Goal: Navigation & Orientation: Understand site structure

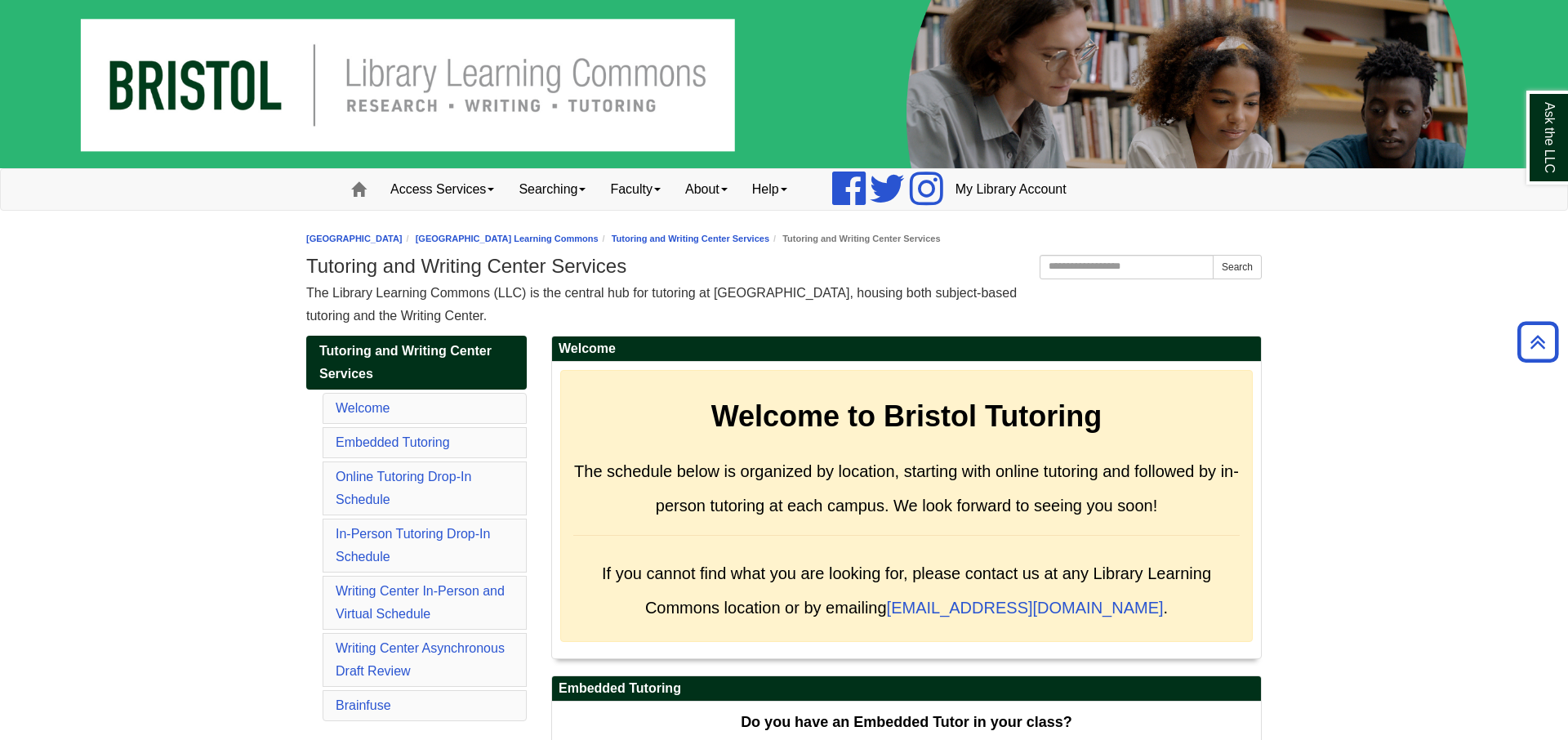
scroll to position [6826, 0]
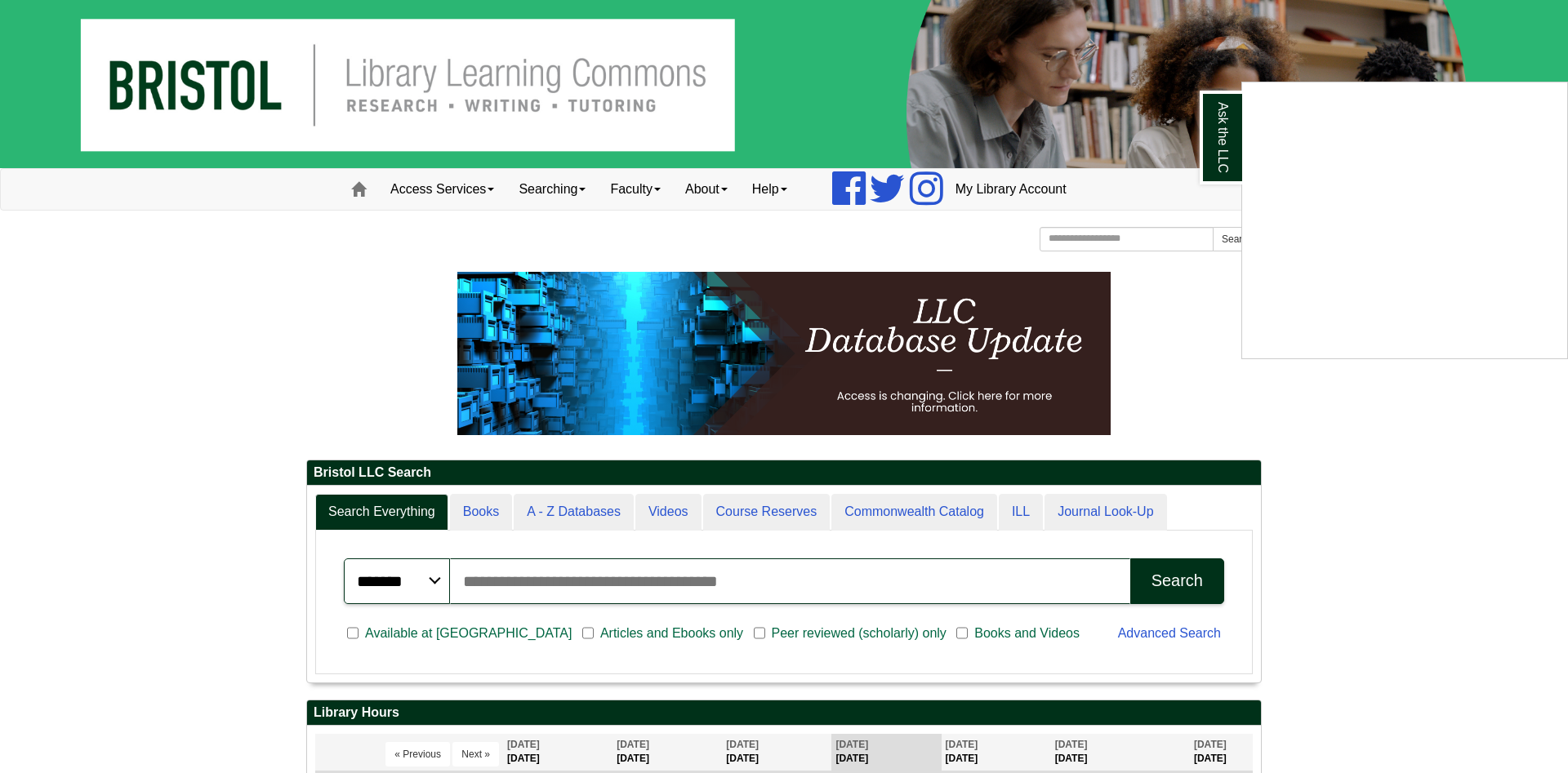
click at [417, 187] on div "Ask the LLC" at bounding box center [784, 386] width 1568 height 773
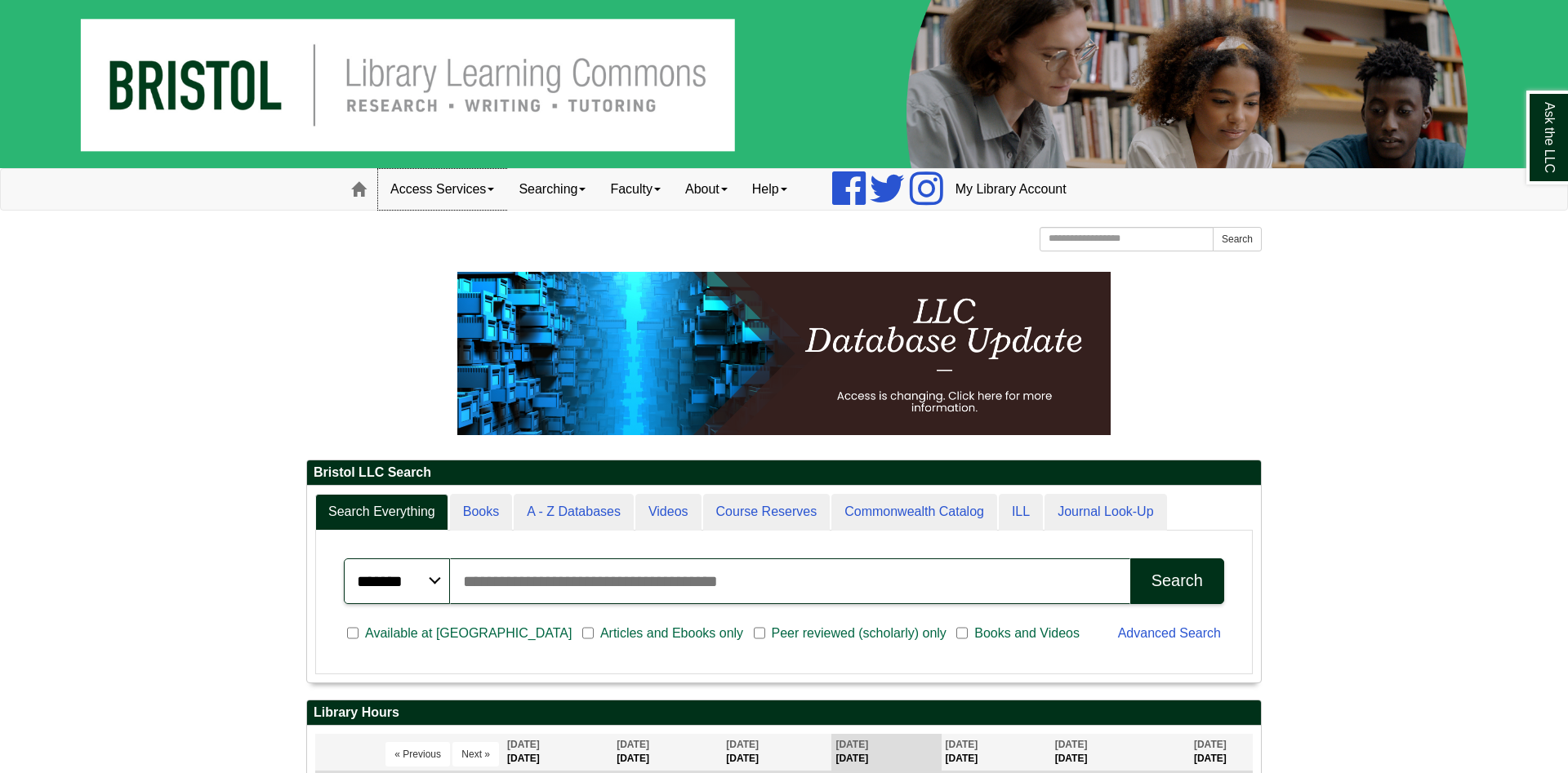
click at [417, 187] on link "Access Services" at bounding box center [442, 189] width 128 height 41
click at [434, 220] on link "Access Services Policies" at bounding box center [464, 224] width 170 height 19
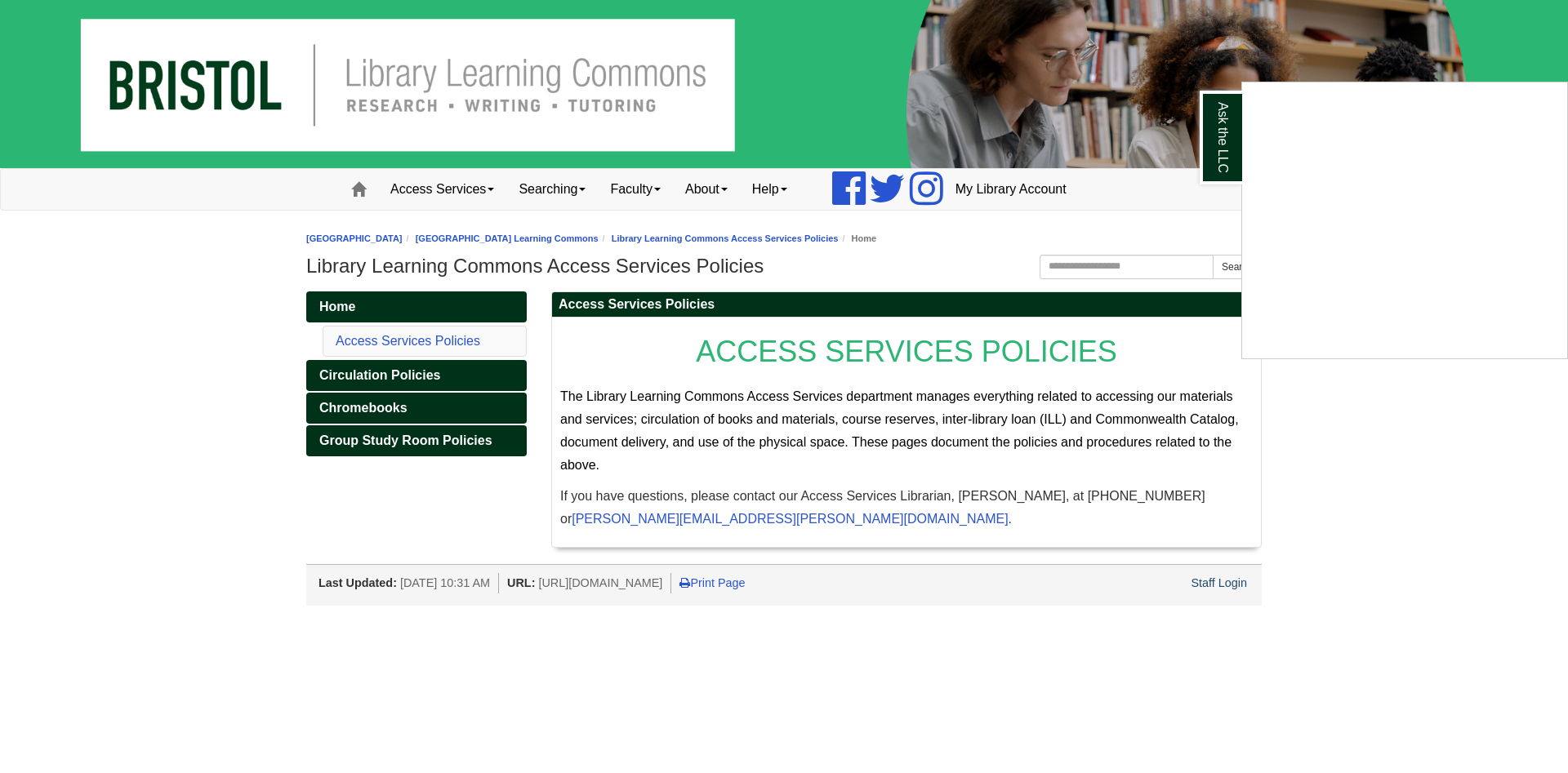
click at [434, 379] on div "Ask the LLC" at bounding box center [784, 386] width 1568 height 773
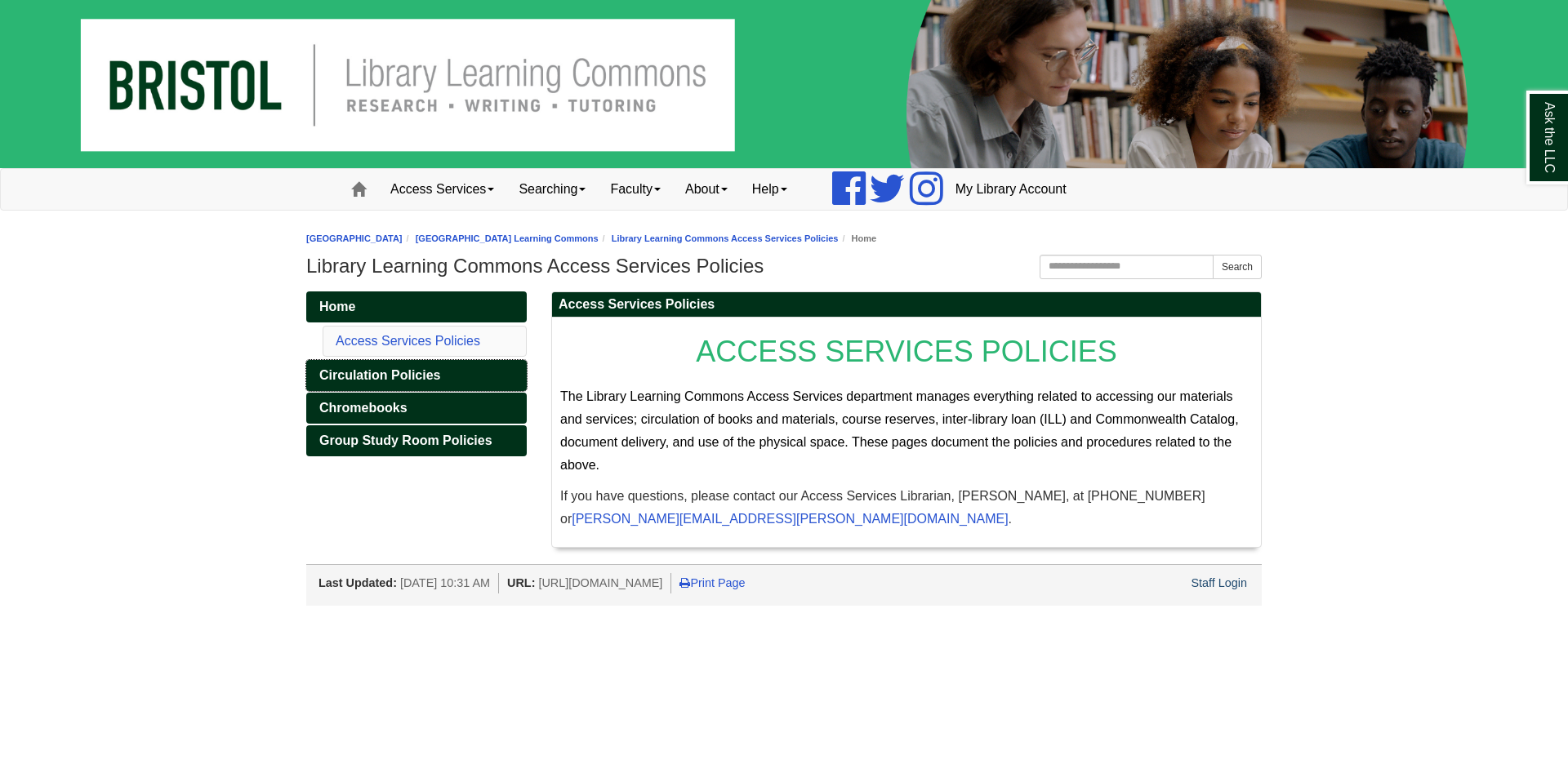
click at [434, 379] on span "Circulation Policies" at bounding box center [380, 375] width 121 height 14
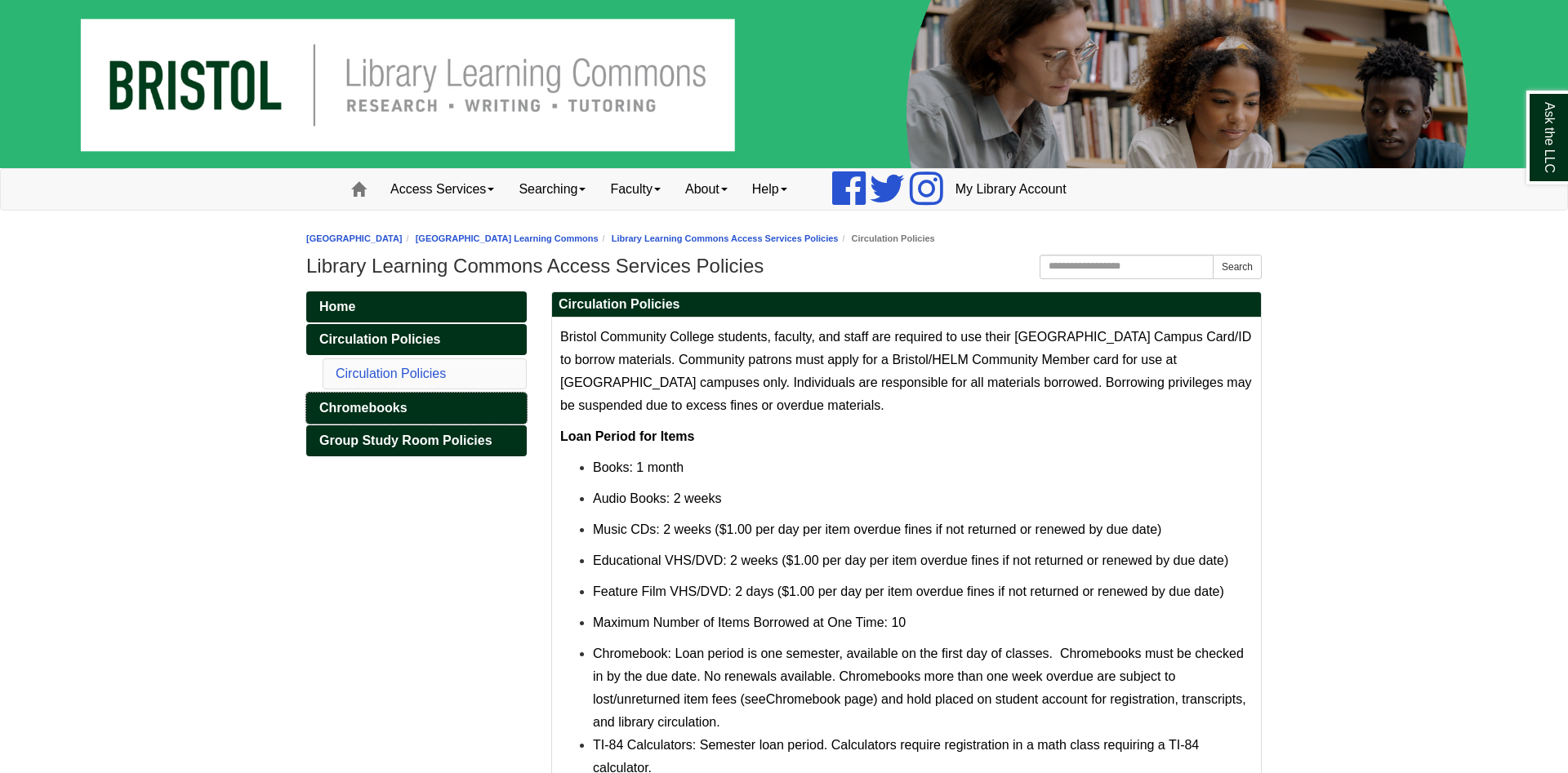
click at [438, 408] on link "Chromebooks" at bounding box center [416, 408] width 221 height 31
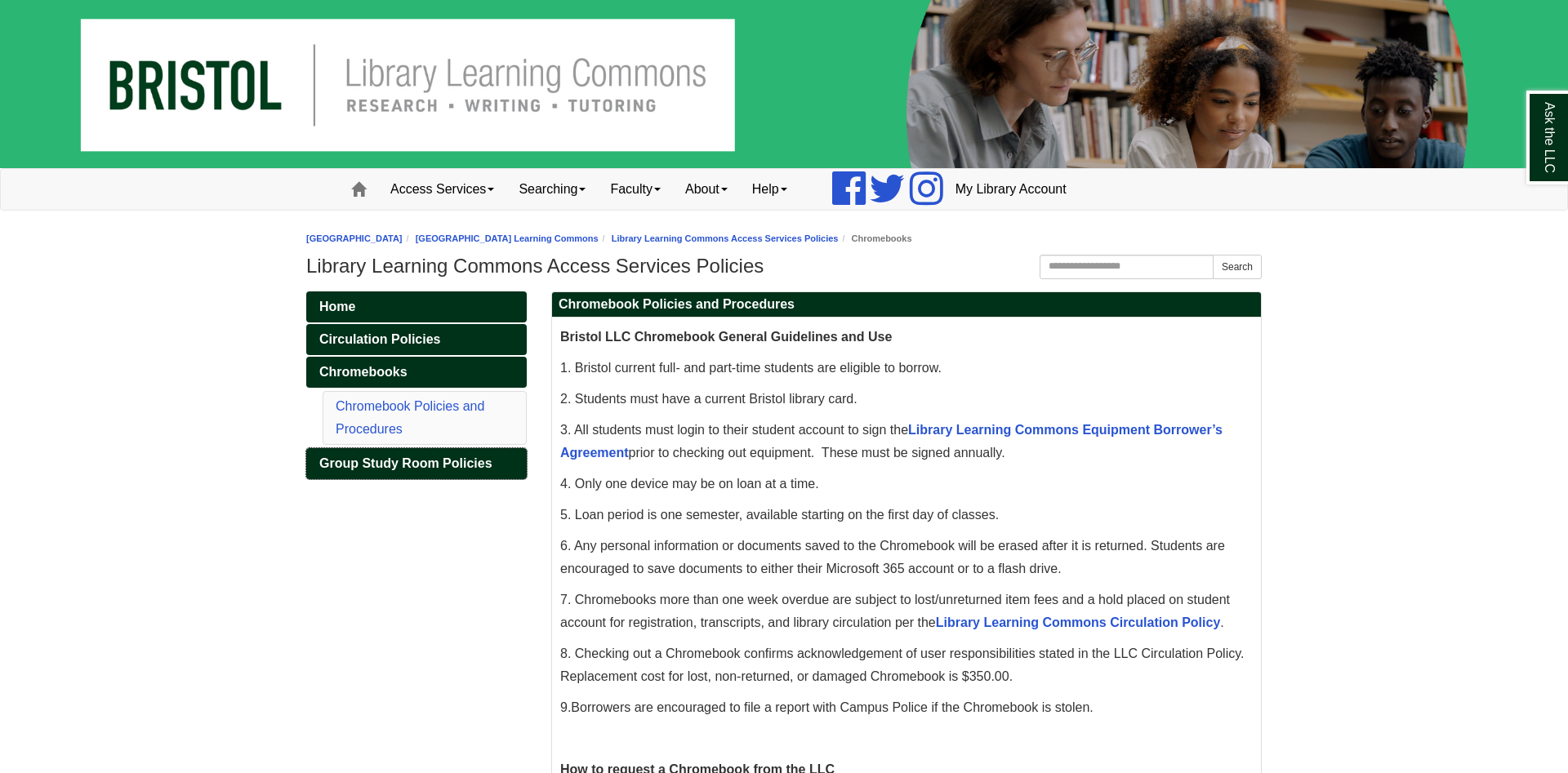
click at [484, 454] on link "Group Study Room Policies" at bounding box center [416, 464] width 221 height 31
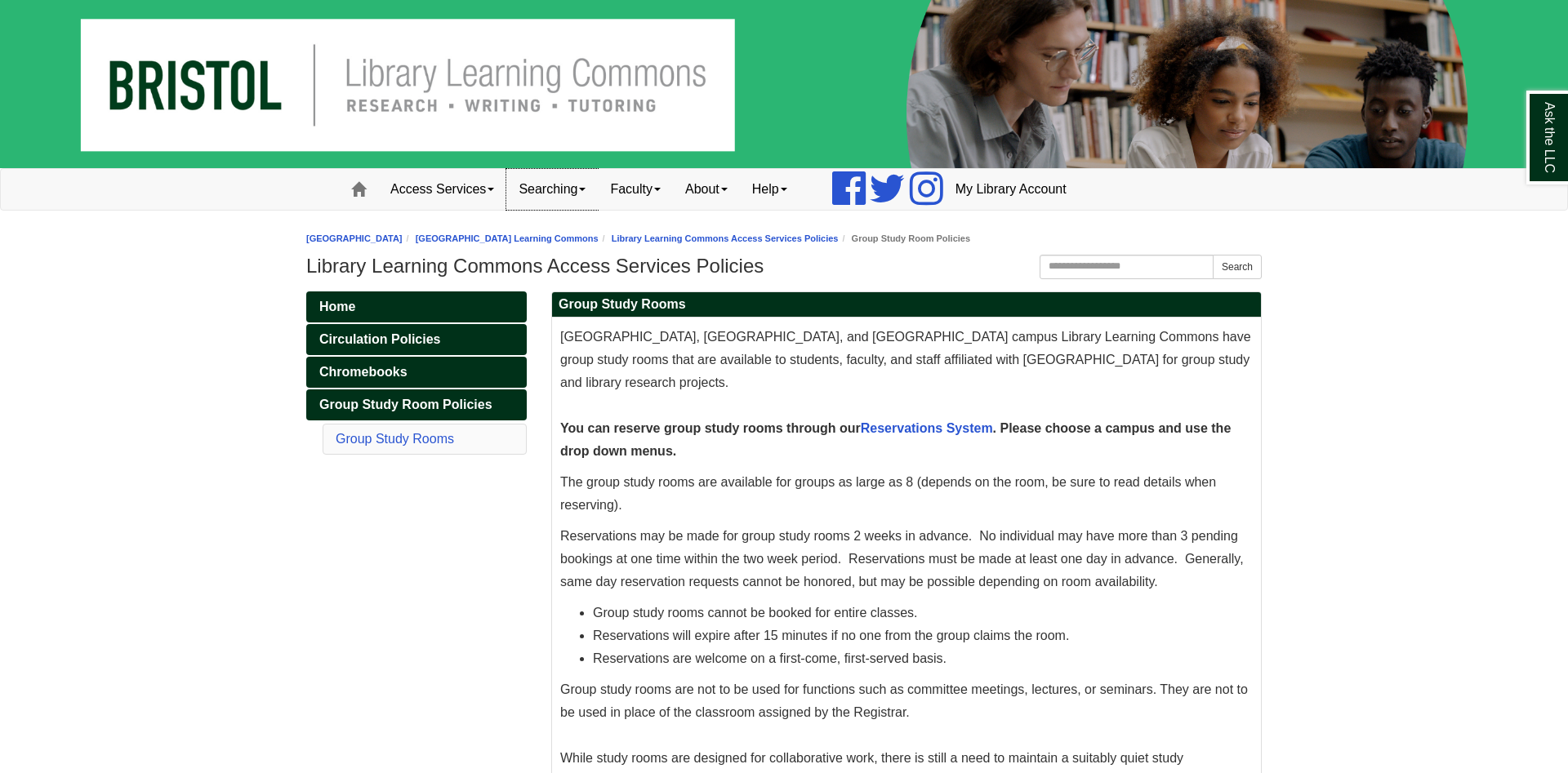
click at [558, 179] on link "Searching" at bounding box center [553, 189] width 92 height 41
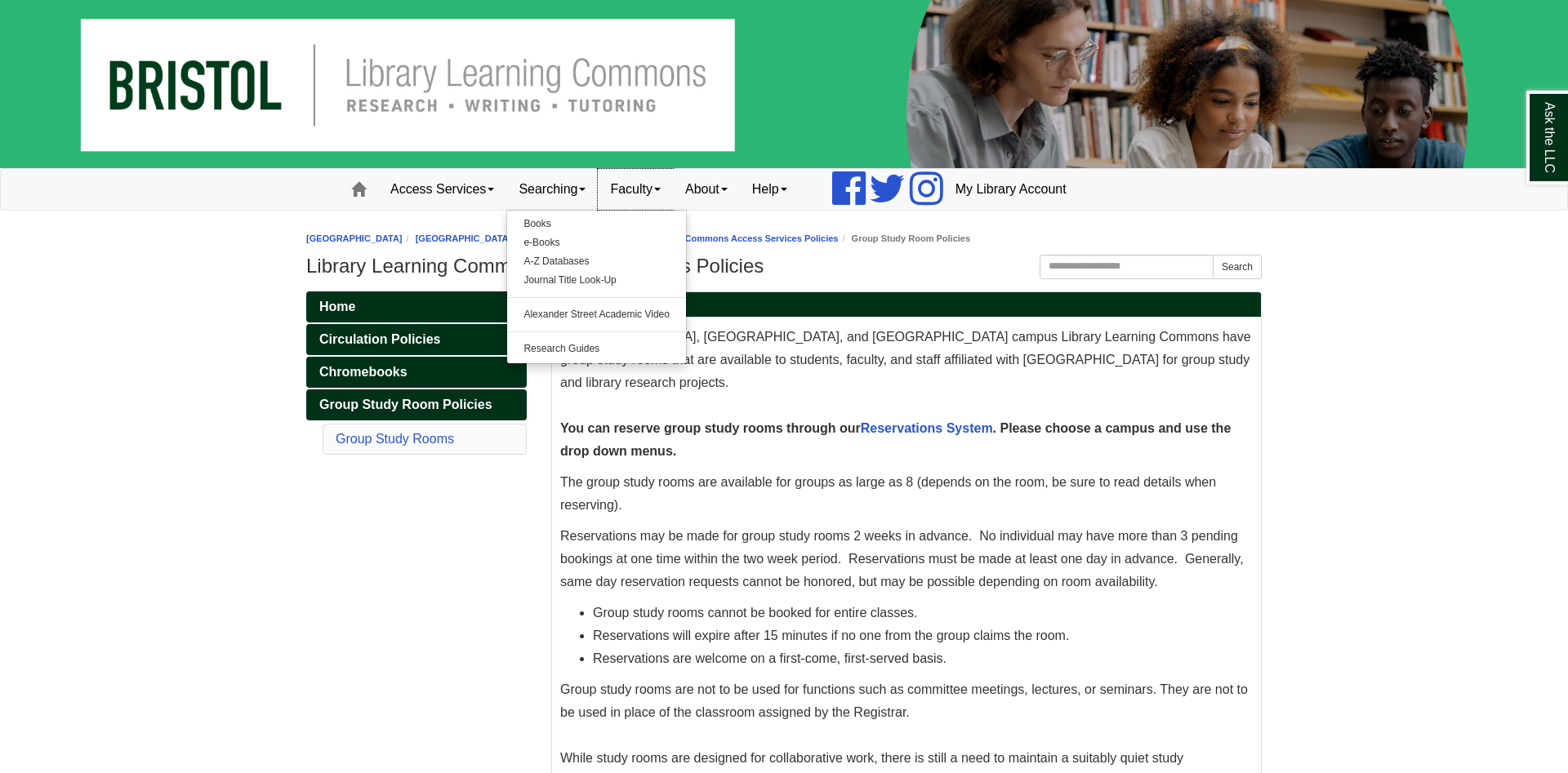
click at [637, 200] on link "Faculty" at bounding box center [635, 189] width 75 height 41
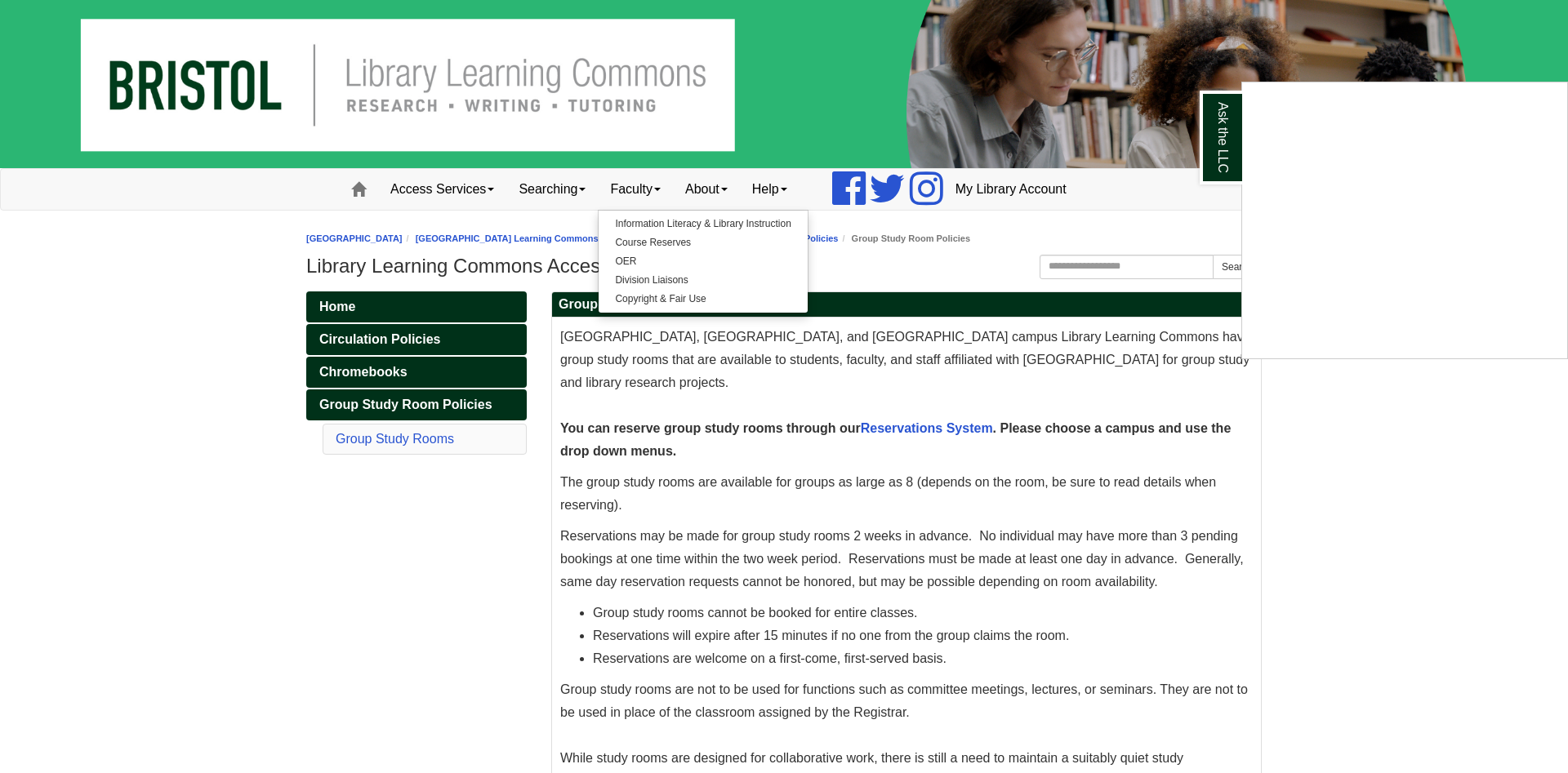
click at [710, 198] on div "Ask the LLC" at bounding box center [784, 386] width 1568 height 773
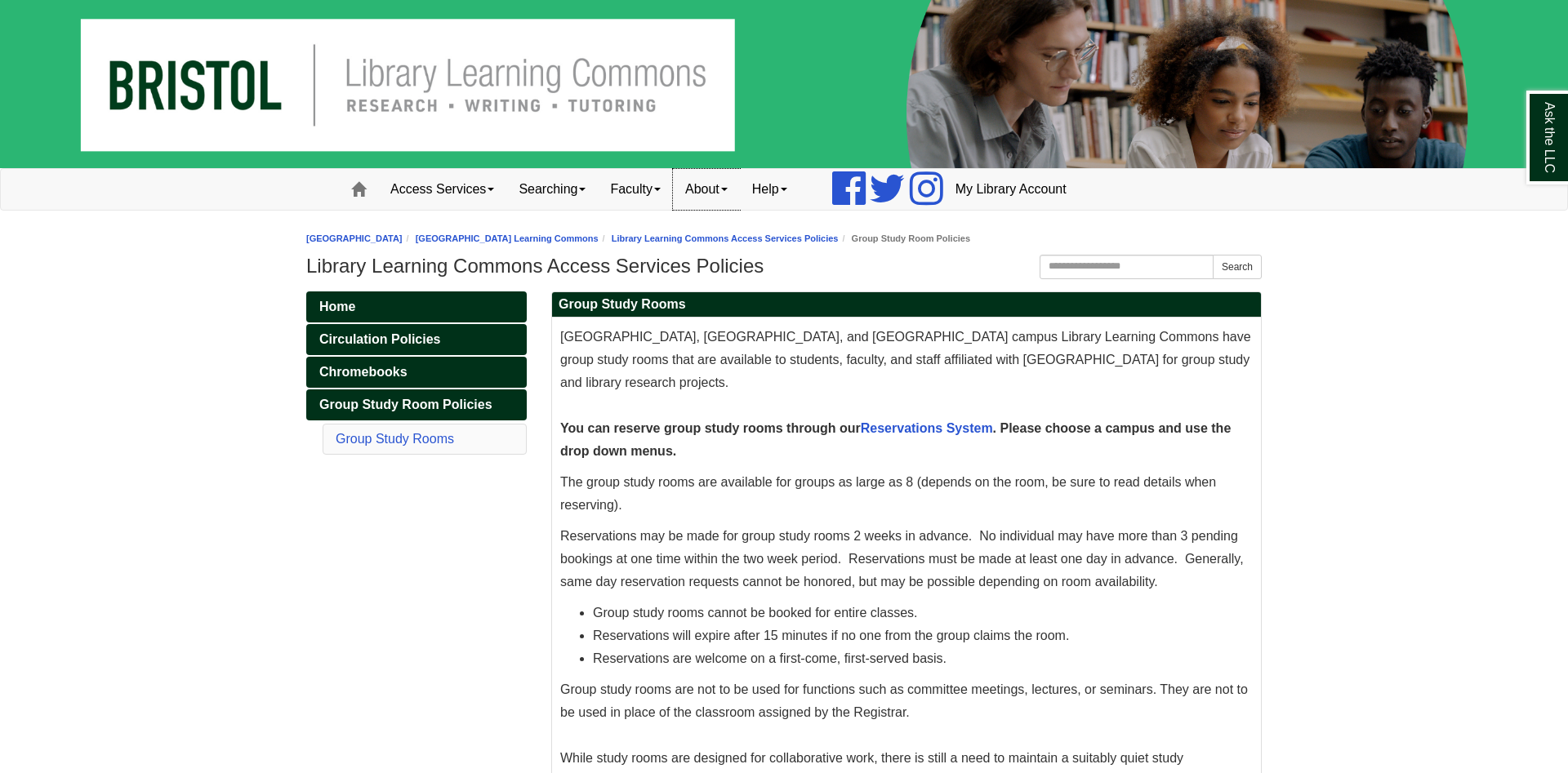
click at [732, 207] on link "About" at bounding box center [706, 189] width 67 height 41
click at [734, 224] on link "Mission" at bounding box center [738, 224] width 129 height 19
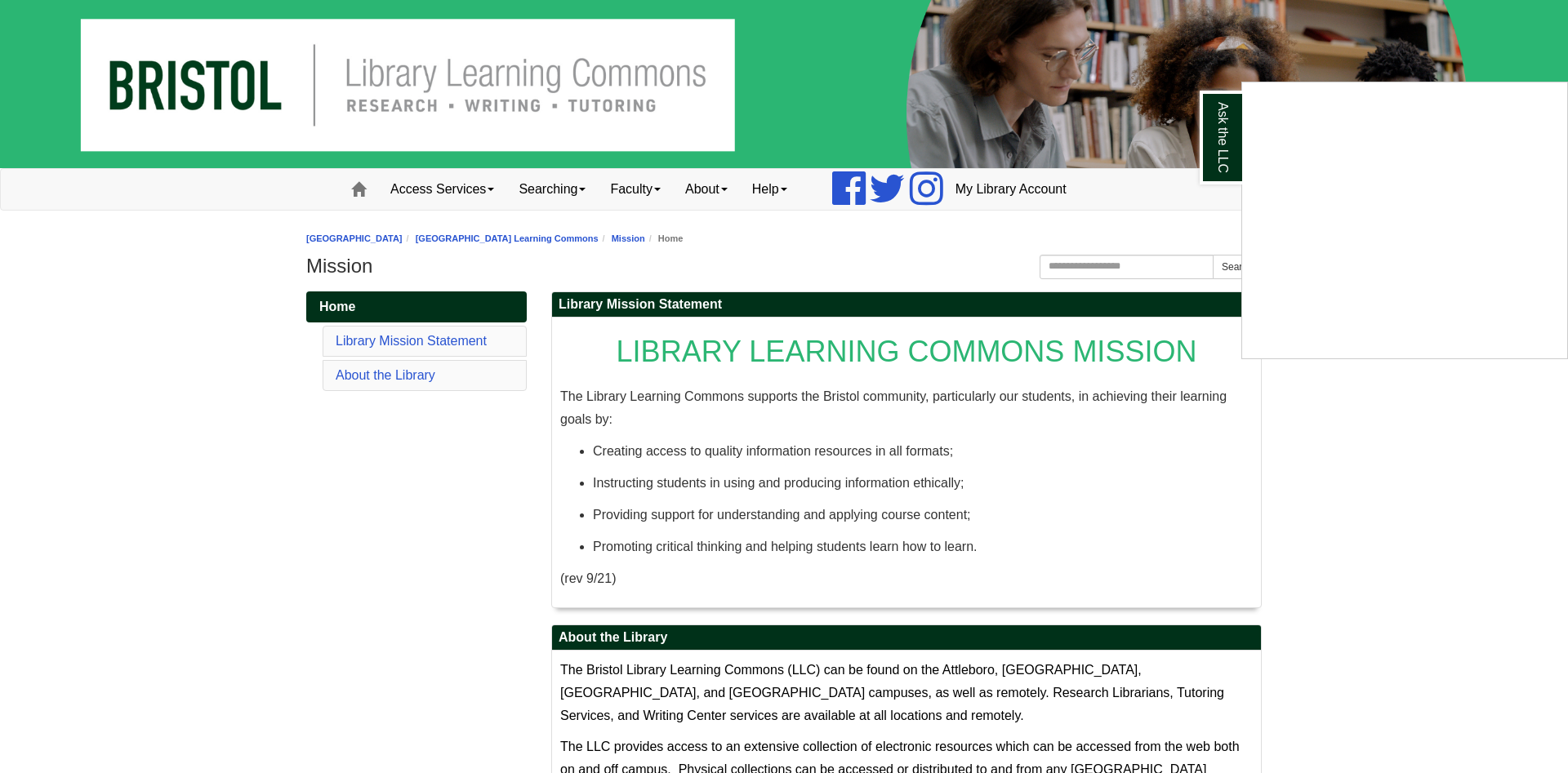
click at [932, 281] on div "Ask the LLC" at bounding box center [784, 386] width 1568 height 773
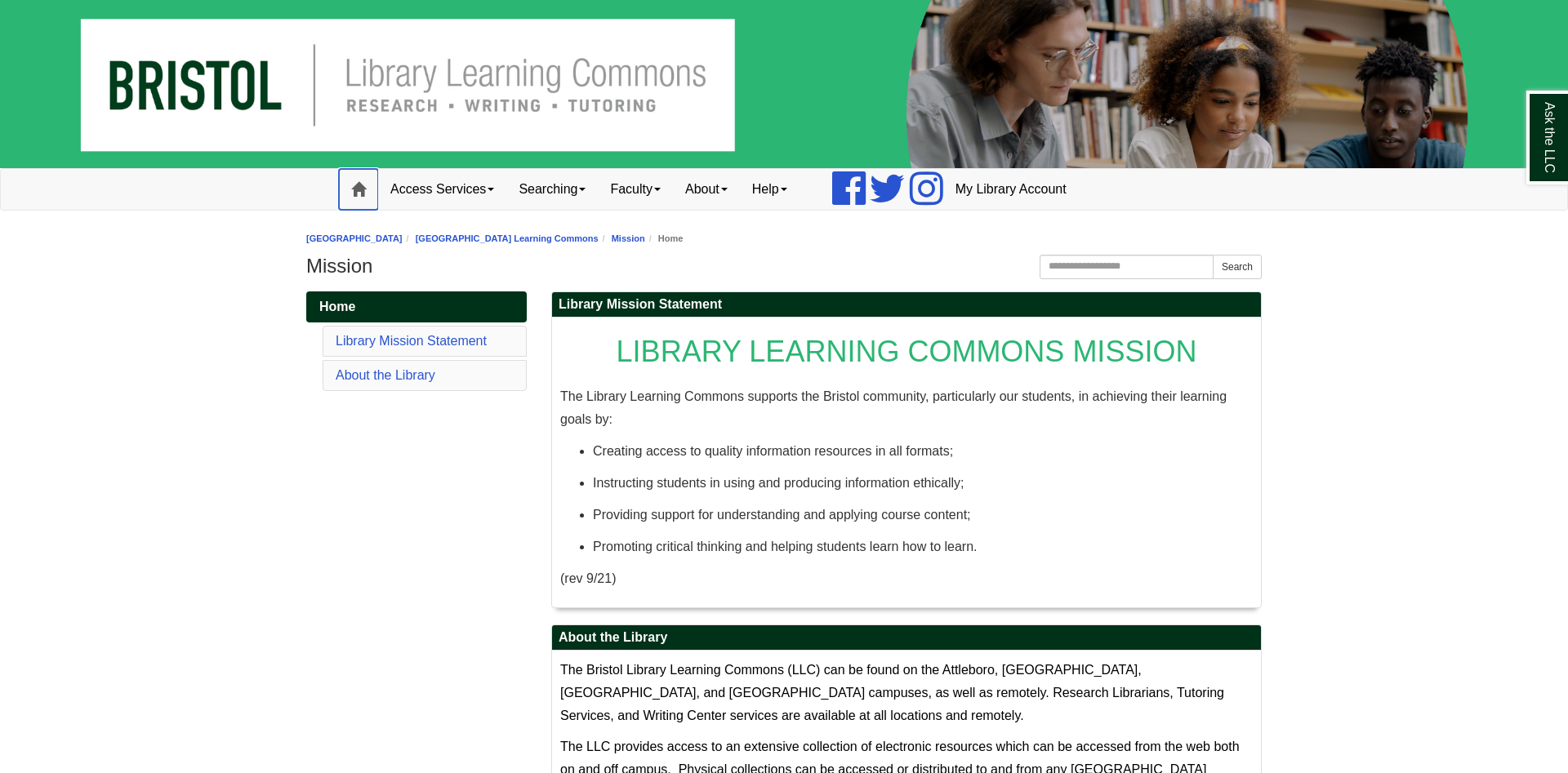
click at [374, 194] on link "Home" at bounding box center [358, 189] width 39 height 41
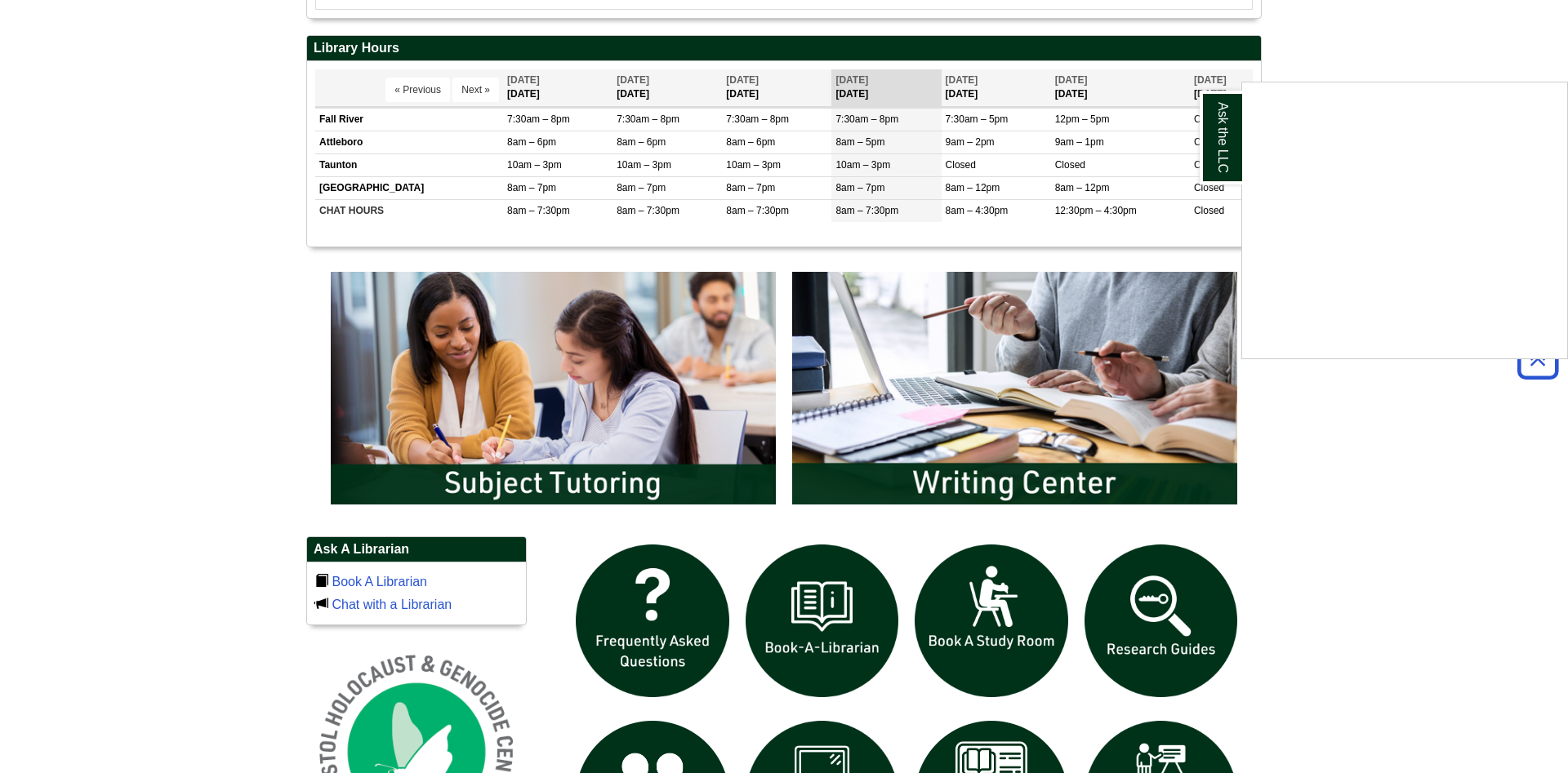
scroll to position [667, 0]
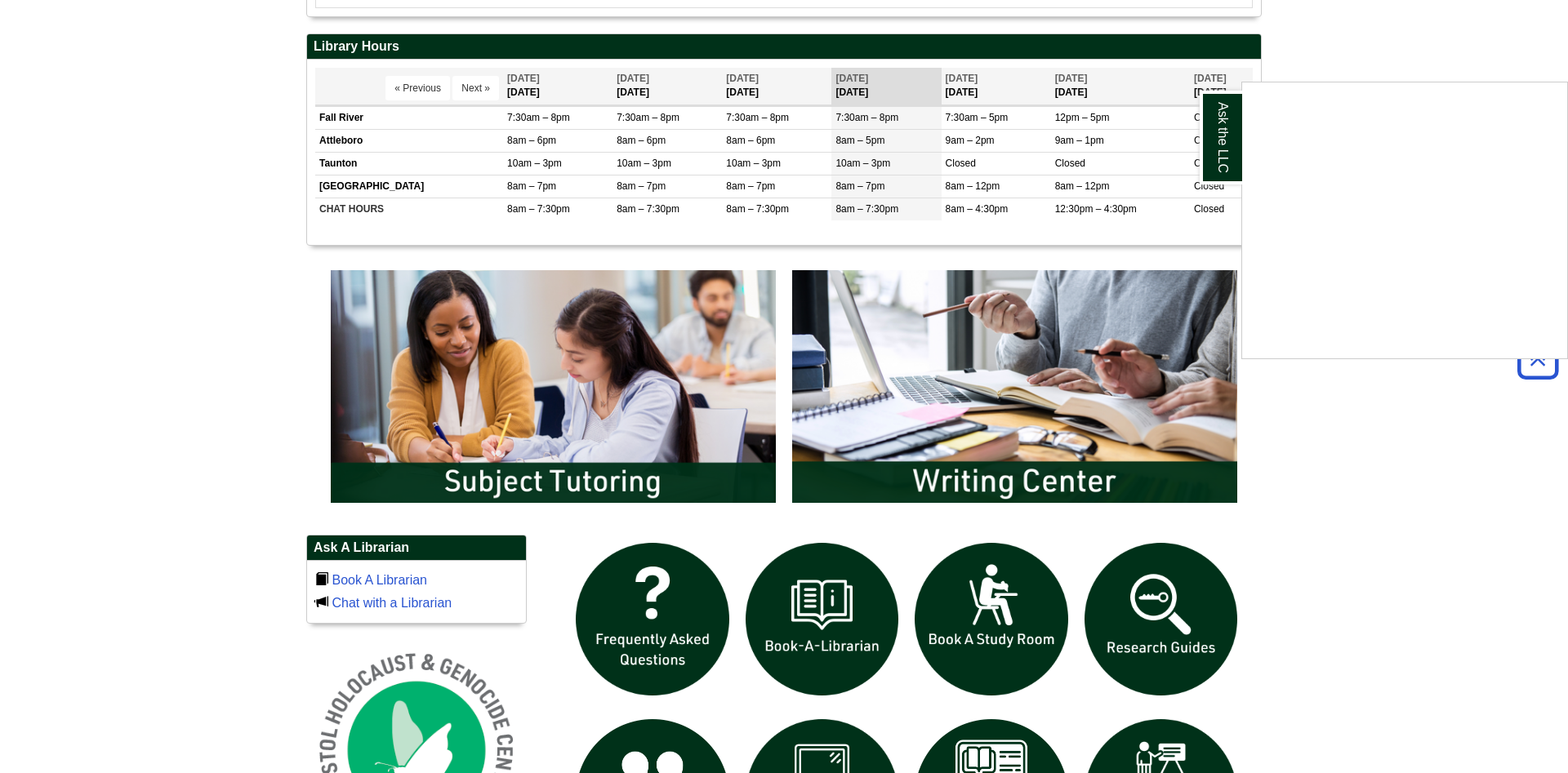
click at [285, 242] on div "Ask the LLC" at bounding box center [784, 386] width 1568 height 773
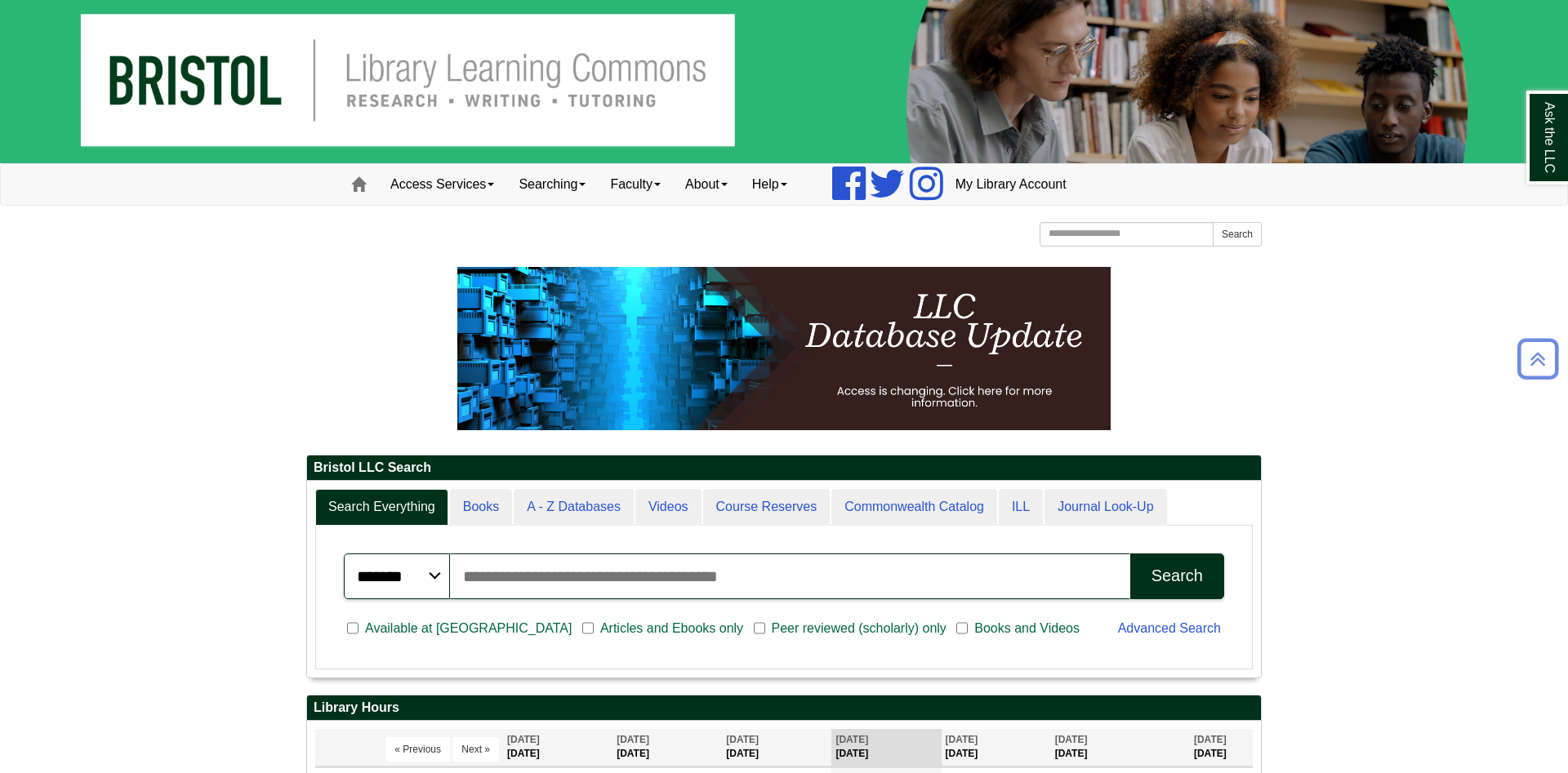
scroll to position [0, 0]
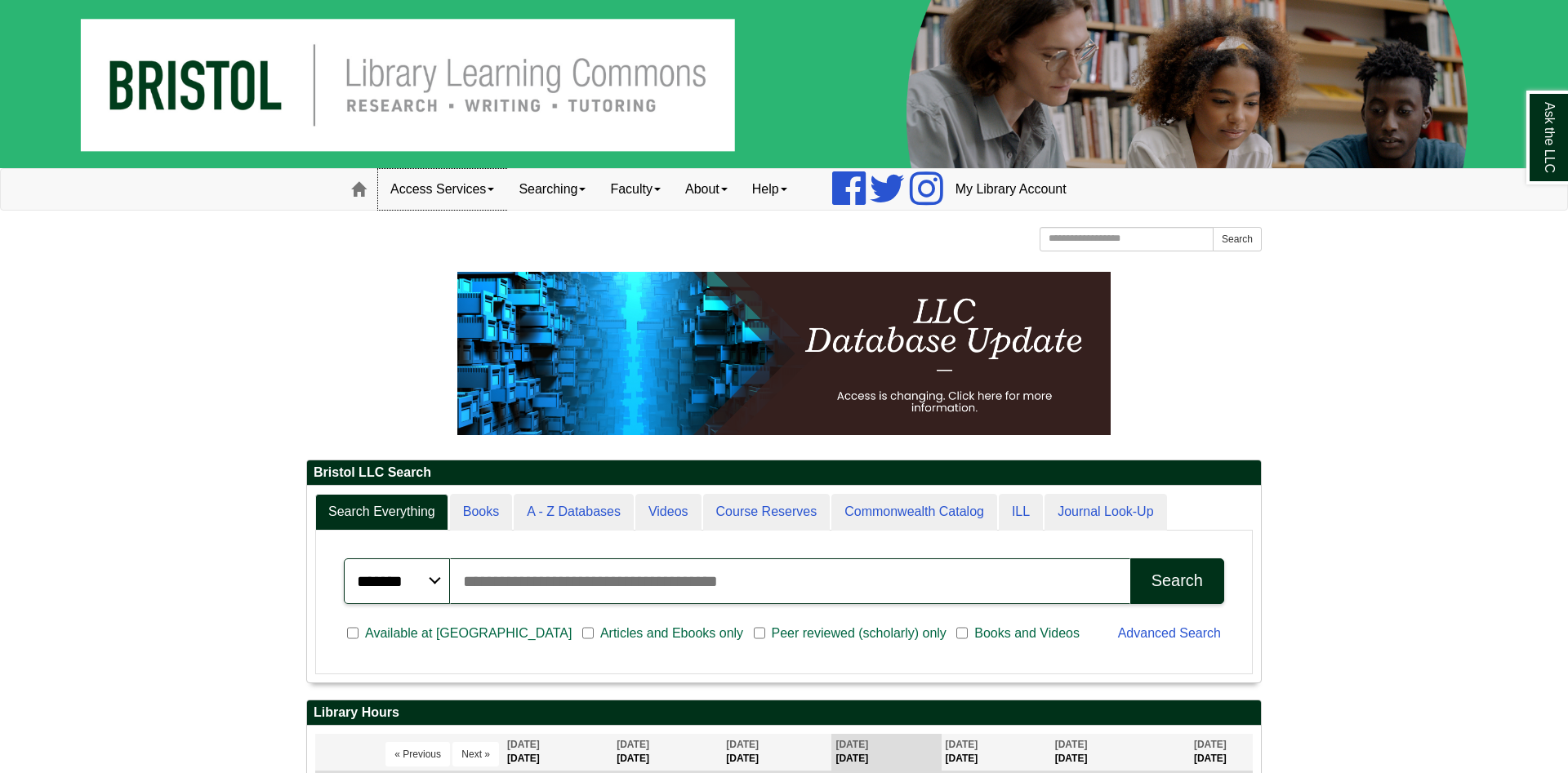
click at [409, 176] on link "Access Services" at bounding box center [442, 189] width 128 height 41
click at [438, 226] on link "Access Services Policies" at bounding box center [464, 224] width 170 height 19
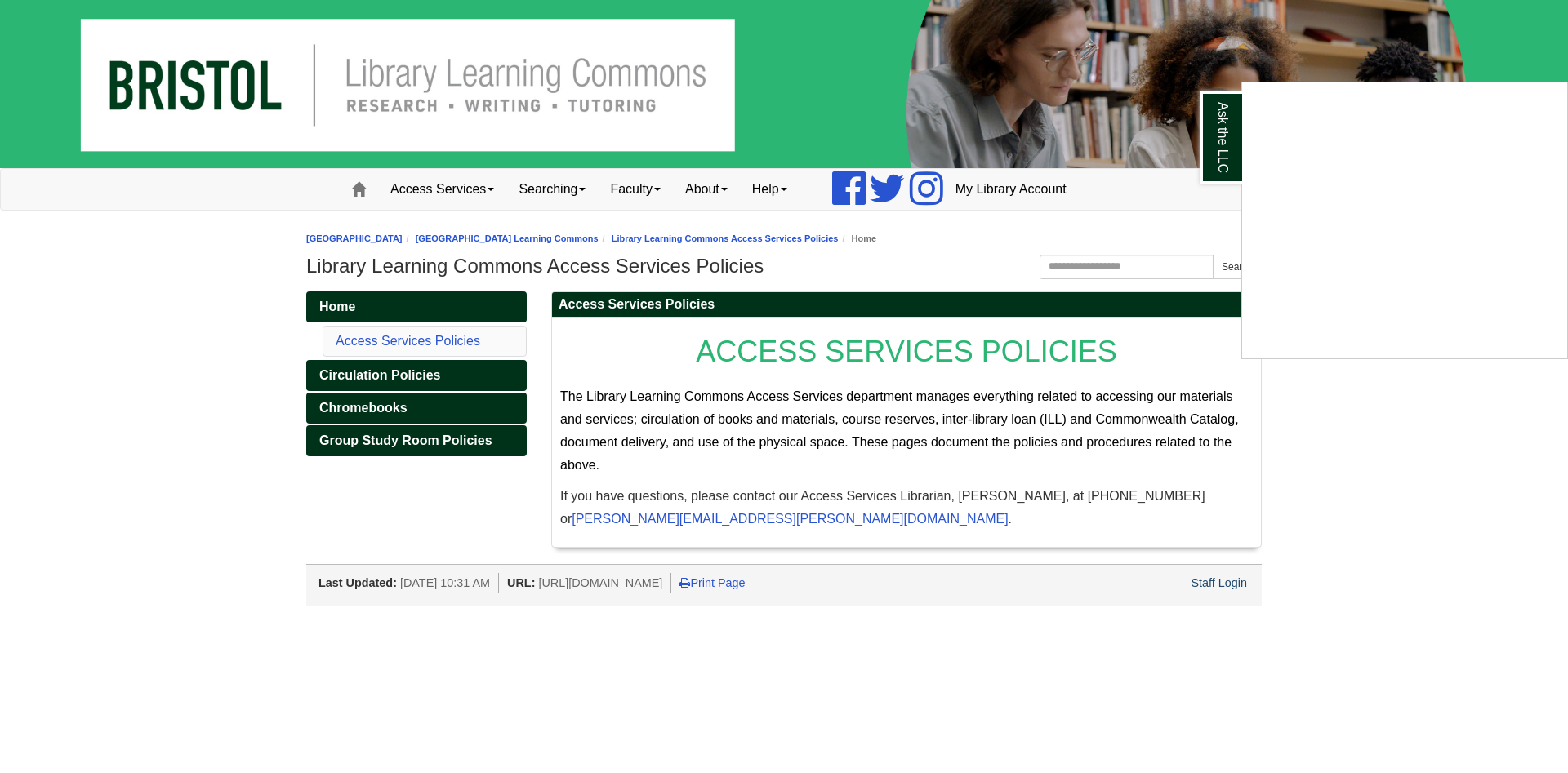
click at [1022, 412] on div "Ask the LLC" at bounding box center [784, 386] width 1568 height 773
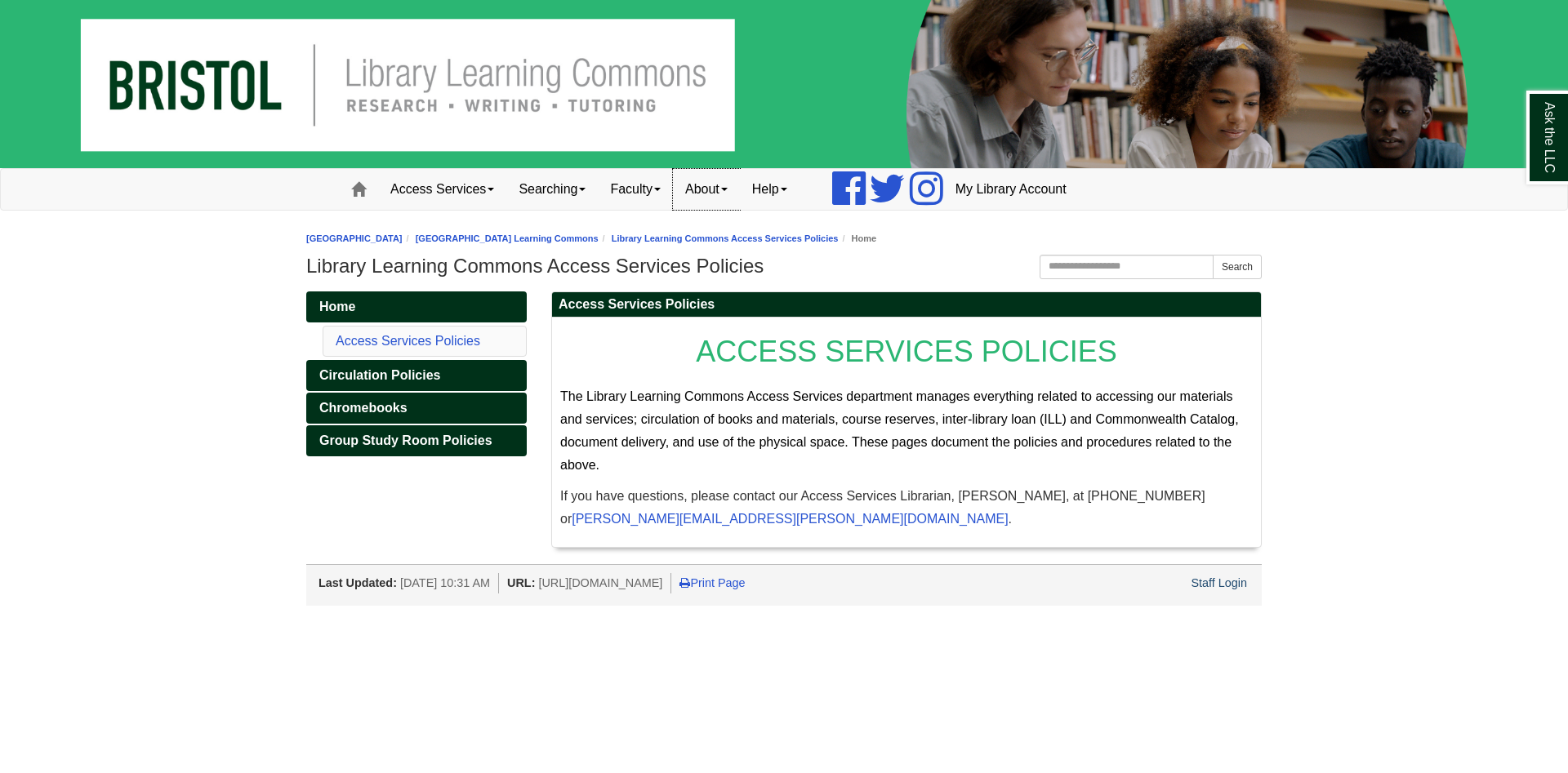
click at [713, 179] on link "About" at bounding box center [706, 189] width 67 height 41
click at [738, 217] on link "Mission" at bounding box center [738, 224] width 129 height 19
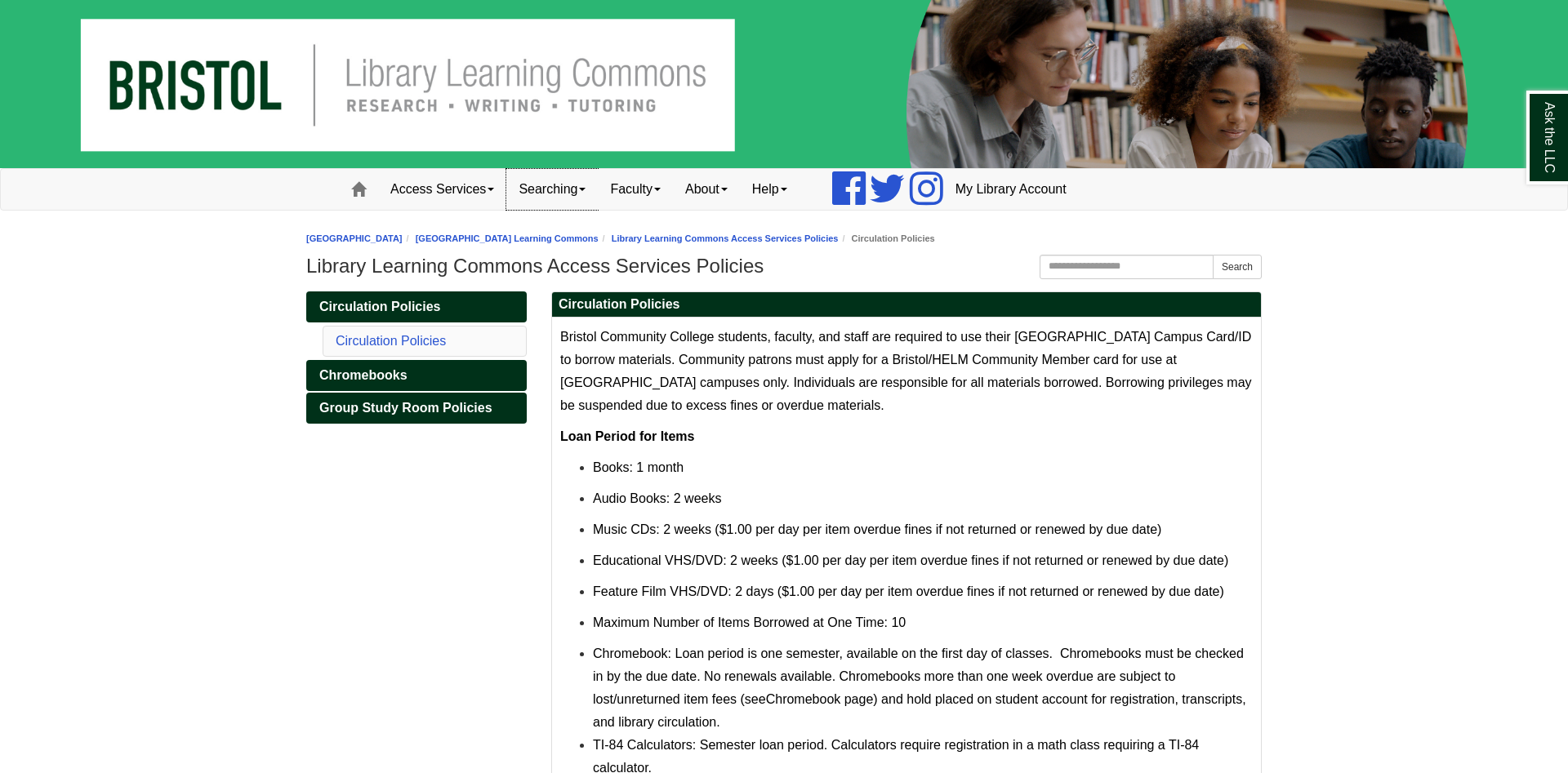
click at [531, 182] on link "Searching" at bounding box center [553, 189] width 92 height 41
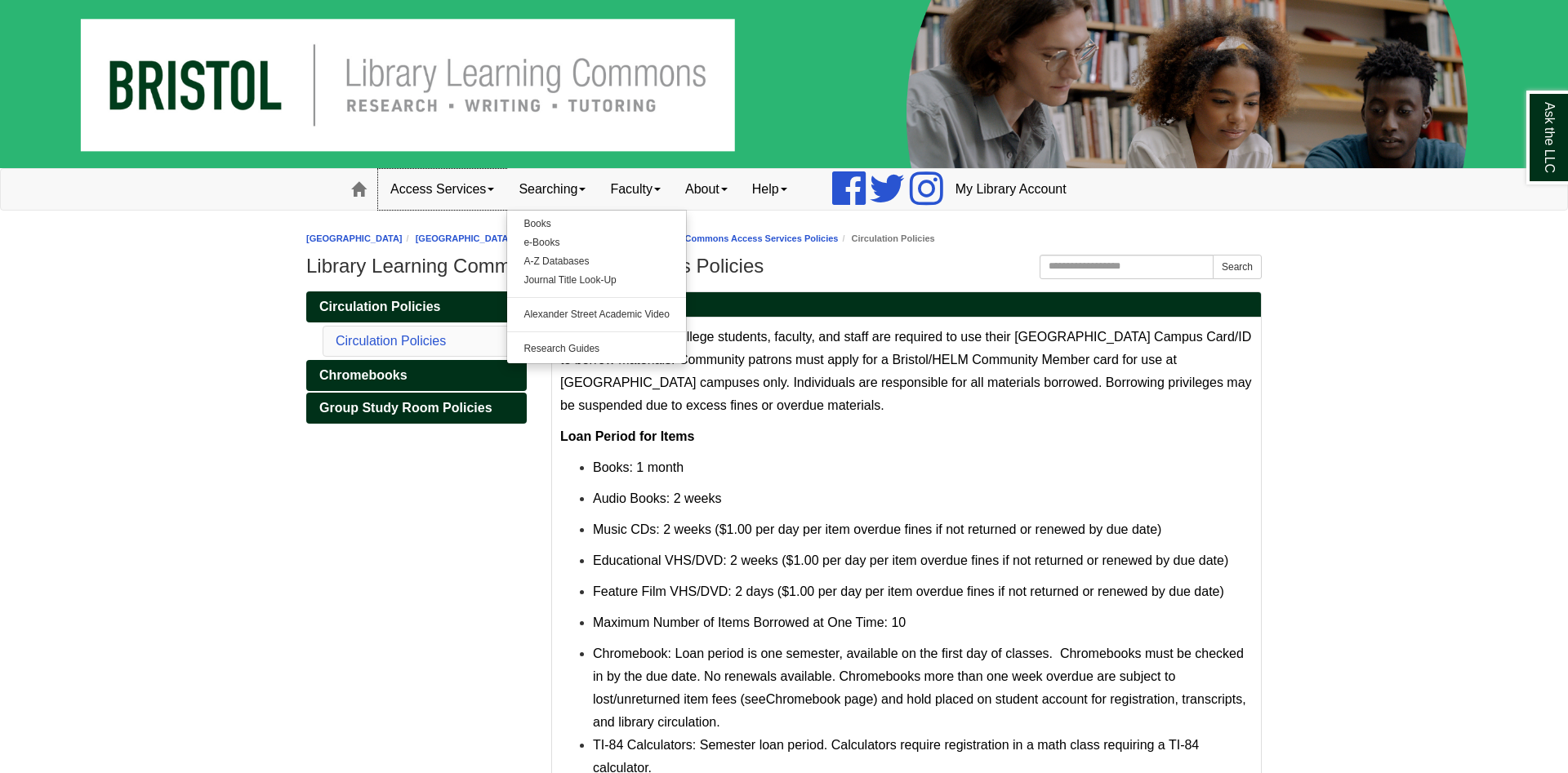
click at [489, 190] on link "Access Services" at bounding box center [442, 189] width 128 height 41
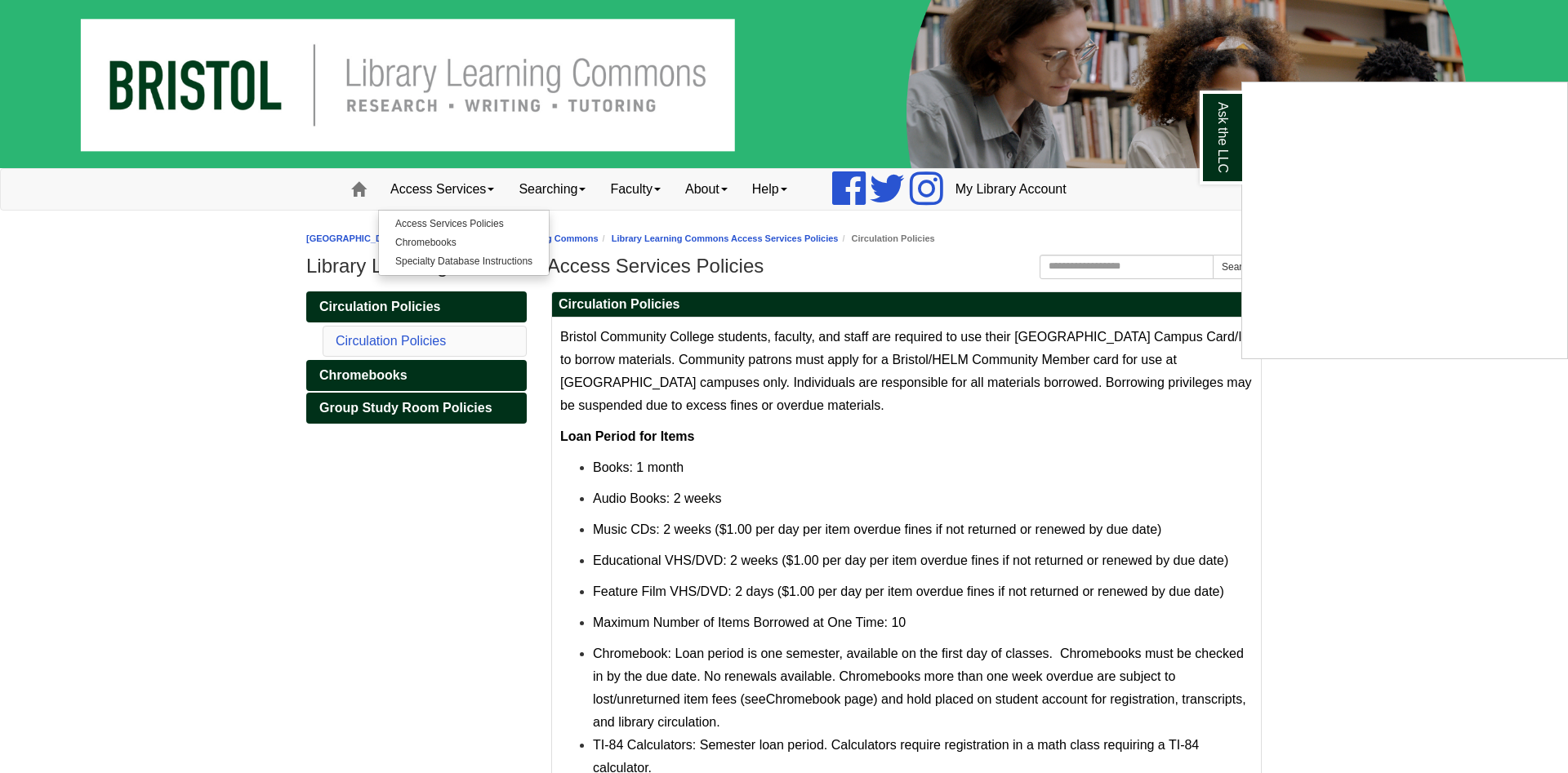
click at [215, 511] on div "Ask the LLC" at bounding box center [784, 386] width 1568 height 773
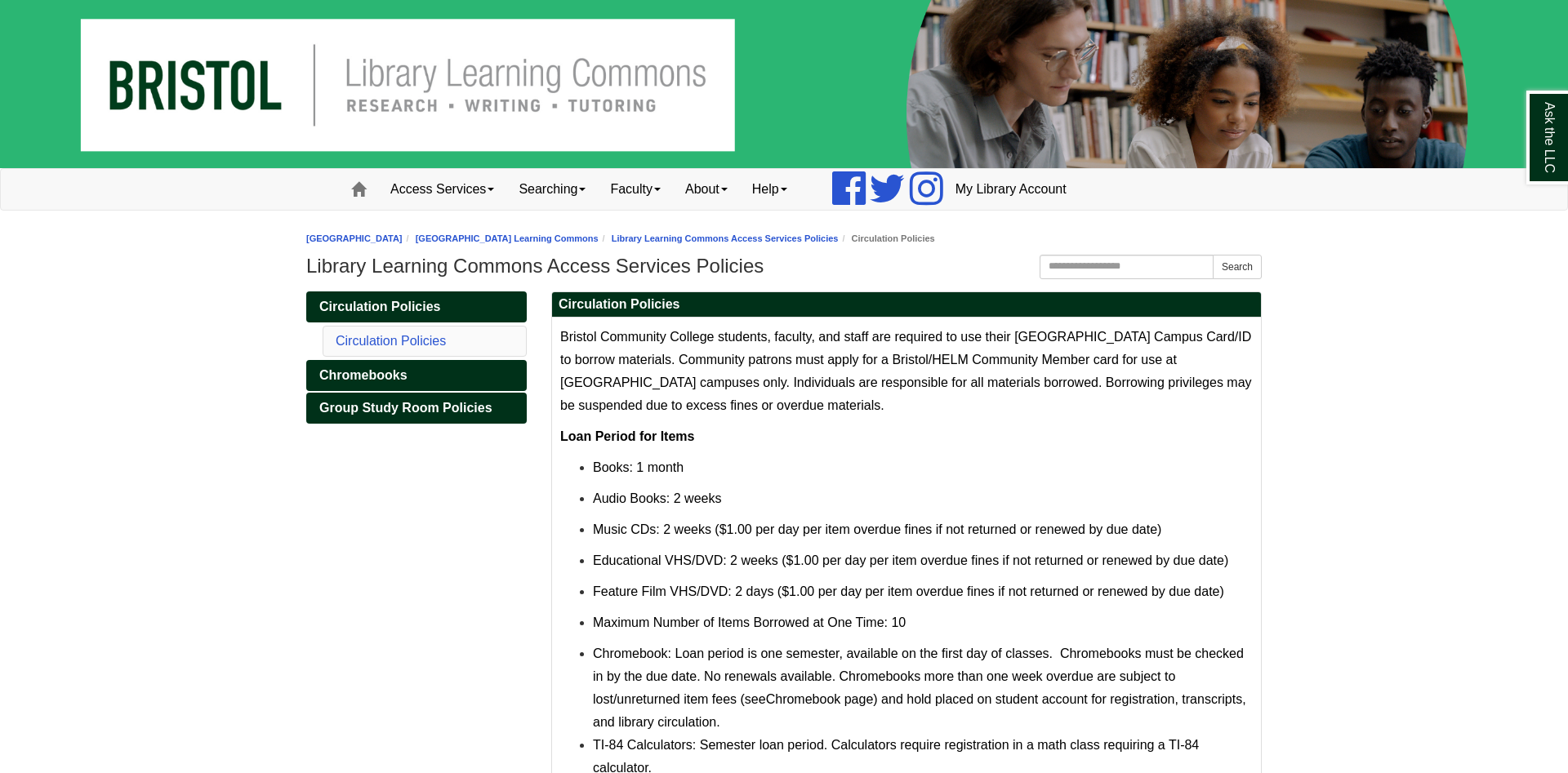
click at [266, 91] on img at bounding box center [784, 84] width 1568 height 169
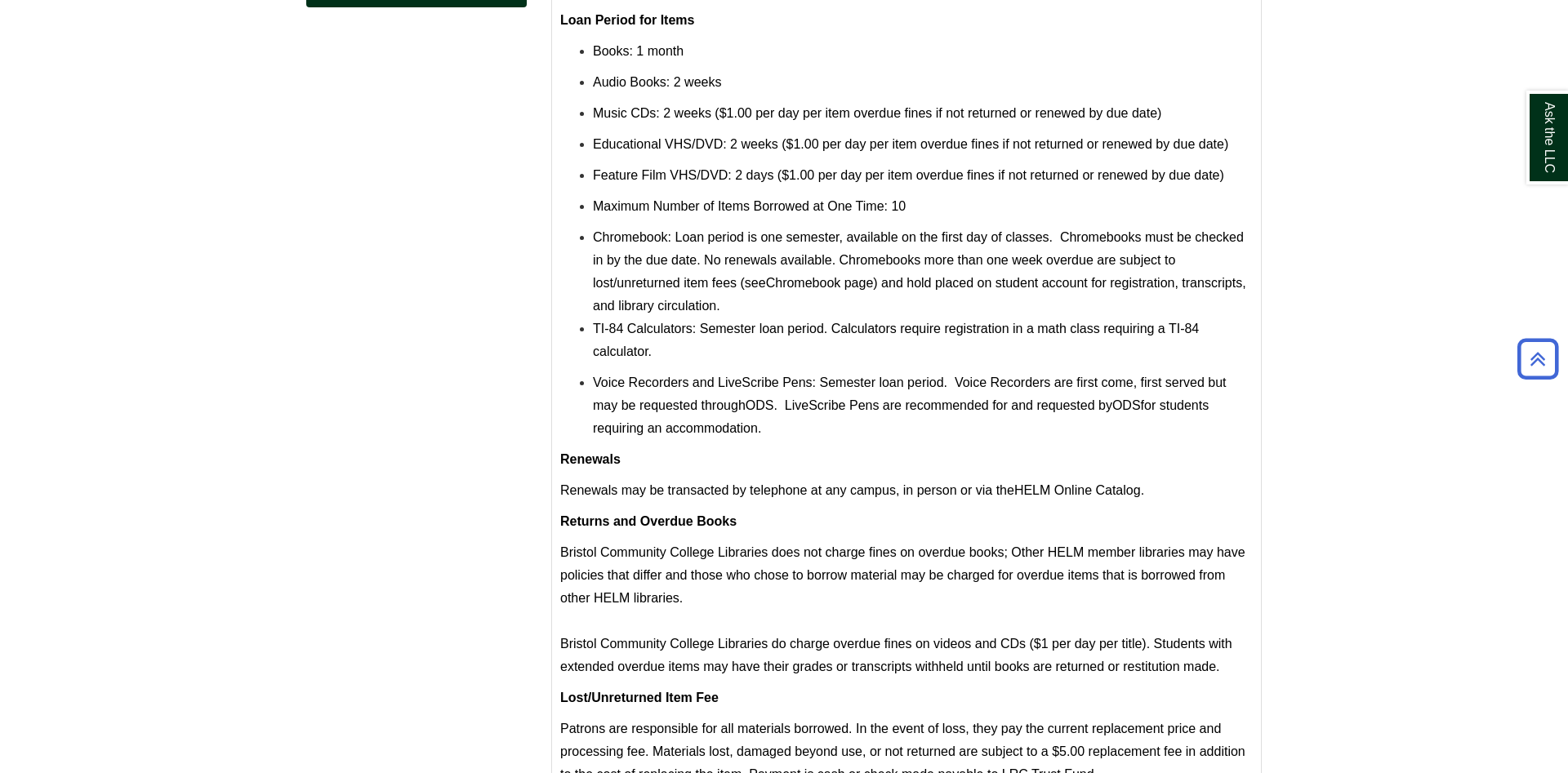
scroll to position [582, 0]
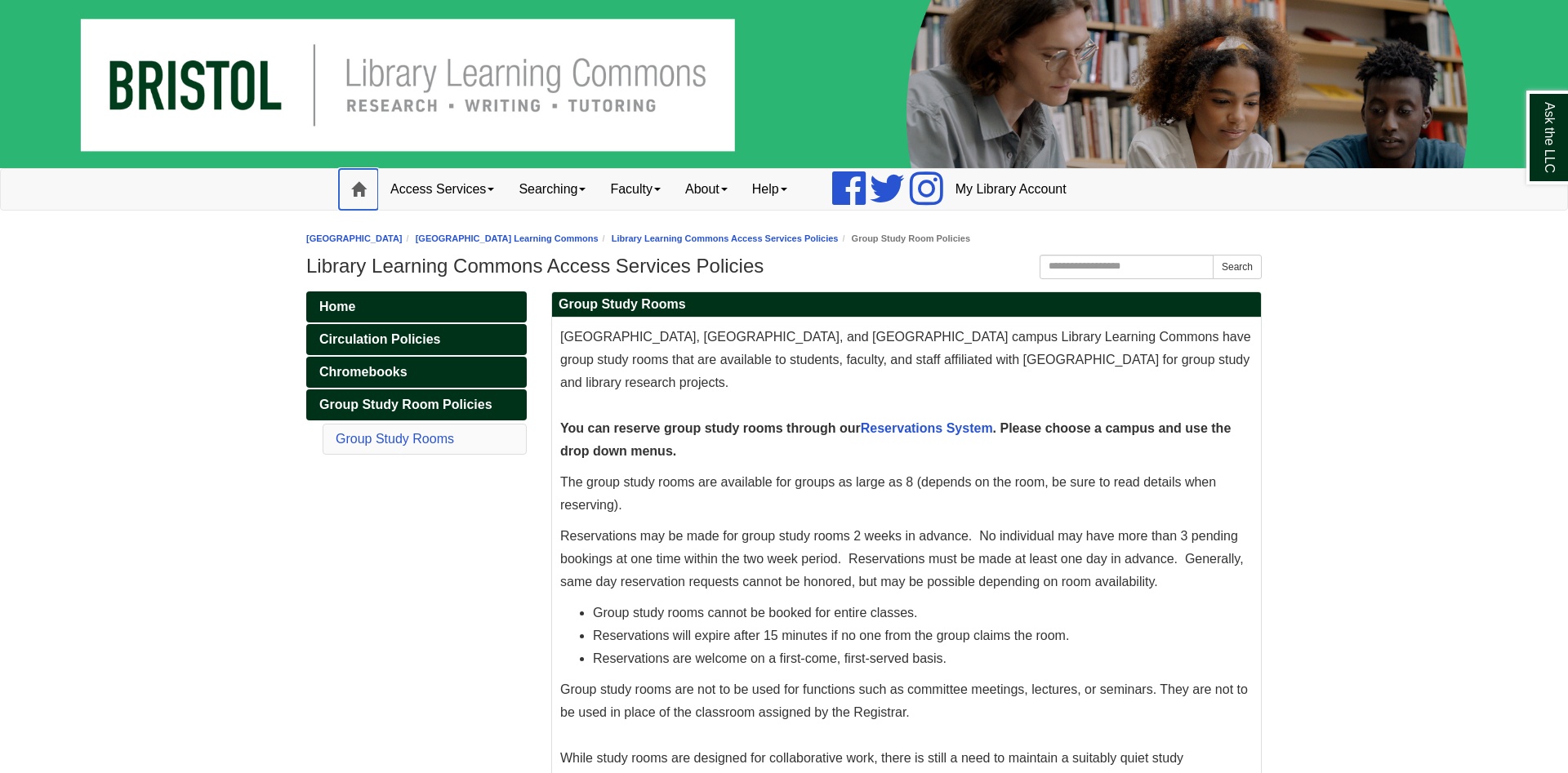
click at [372, 191] on link "Home" at bounding box center [358, 189] width 39 height 41
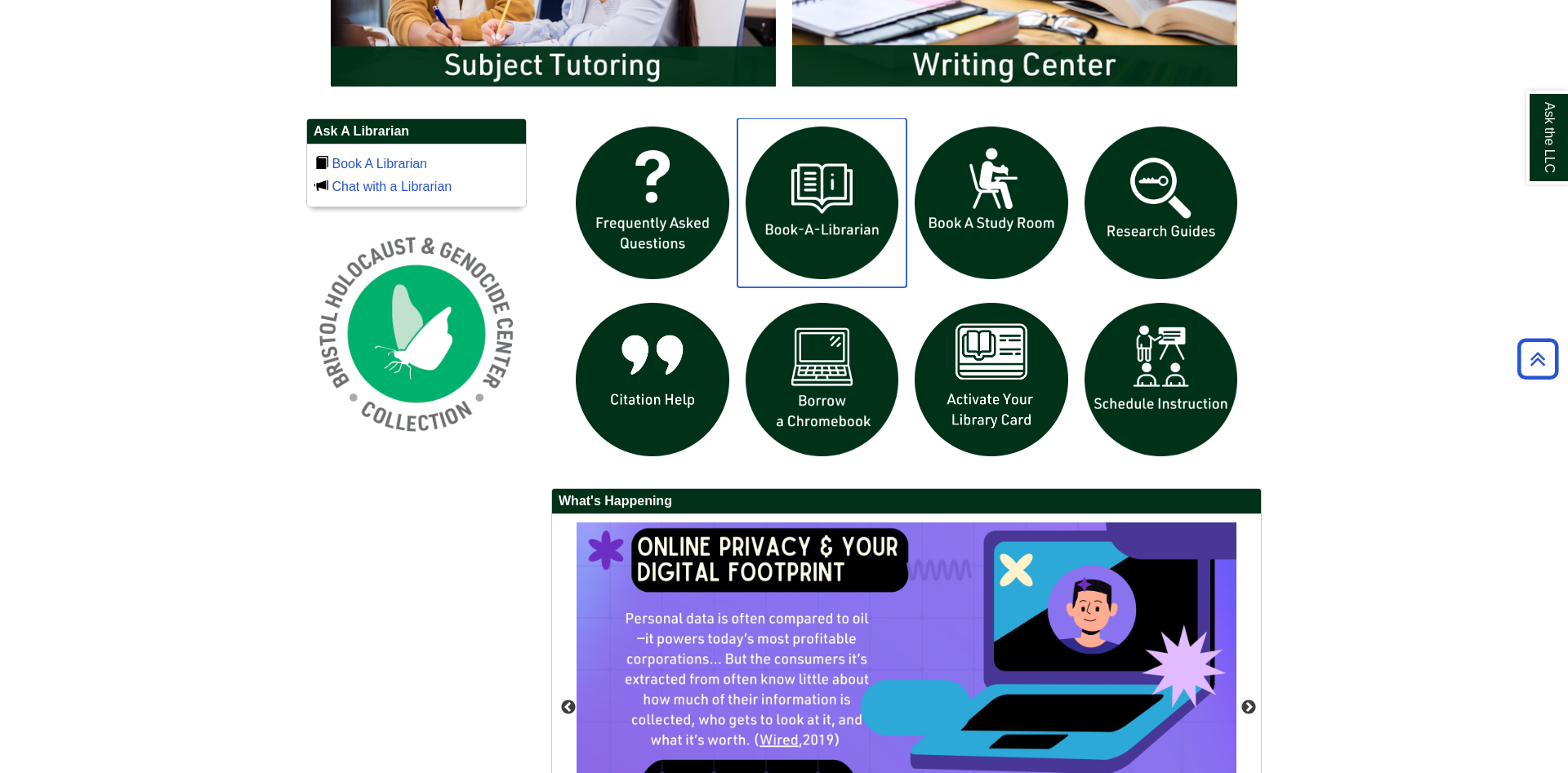
click at [846, 245] on img "slideshow" at bounding box center [822, 203] width 170 height 169
